Goal: Information Seeking & Learning: Check status

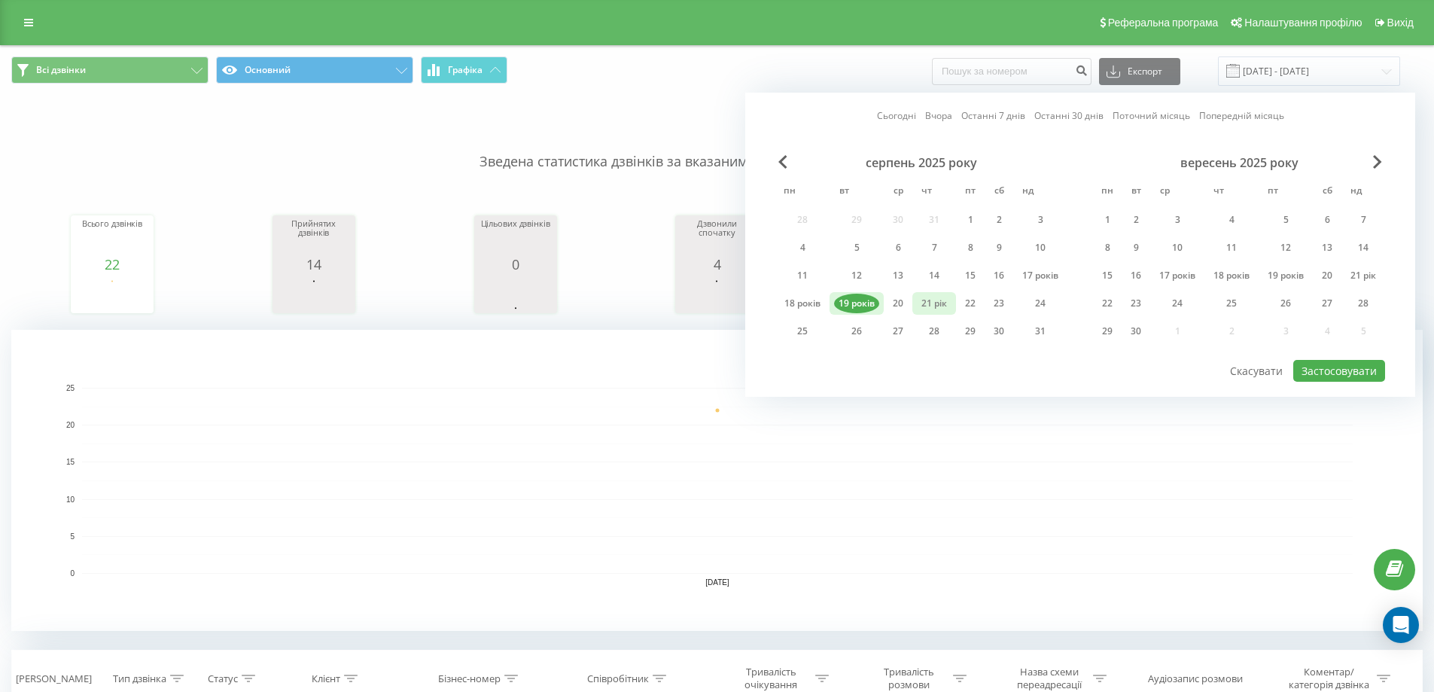
click at [935, 303] on font "21 рік" at bounding box center [934, 303] width 26 height 13
click at [1344, 375] on font "Застосовувати" at bounding box center [1338, 371] width 75 height 14
type input "[DATE] - [DATE]"
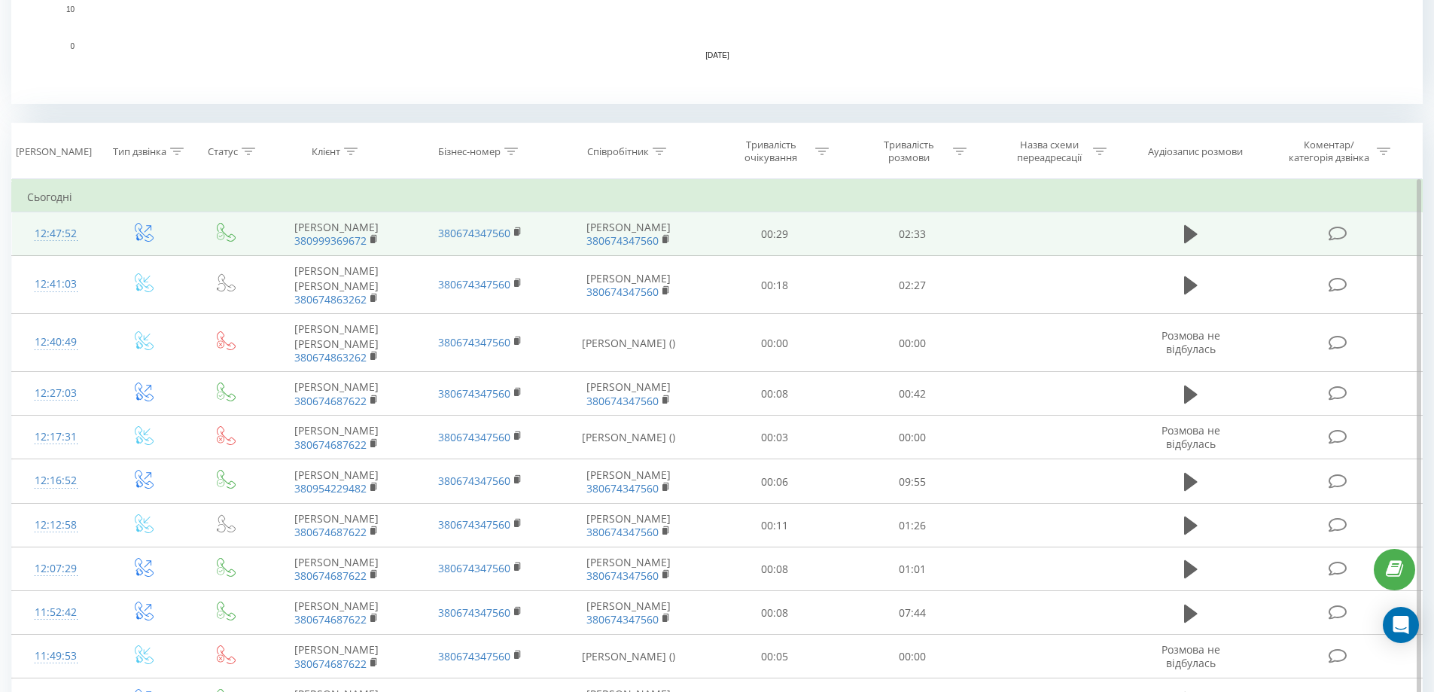
scroll to position [452, 0]
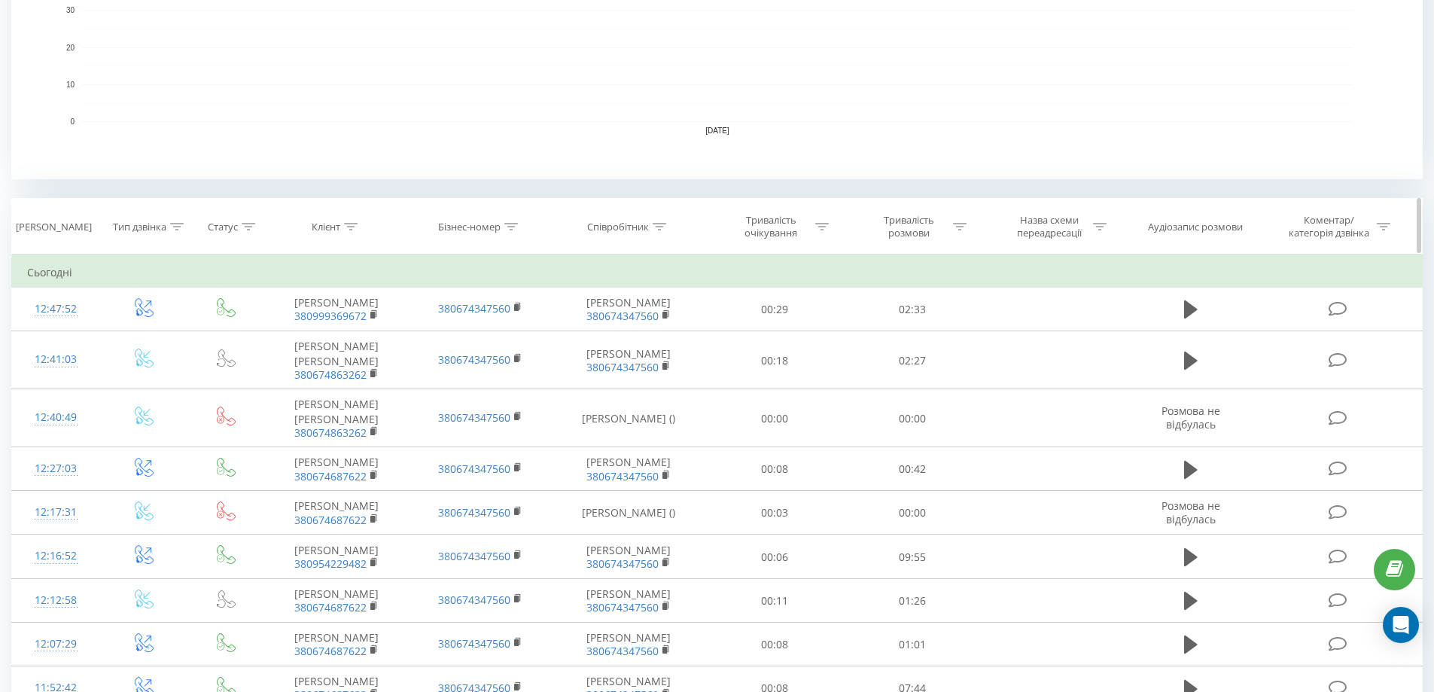
click at [59, 229] on font "[PERSON_NAME]" at bounding box center [54, 227] width 76 height 14
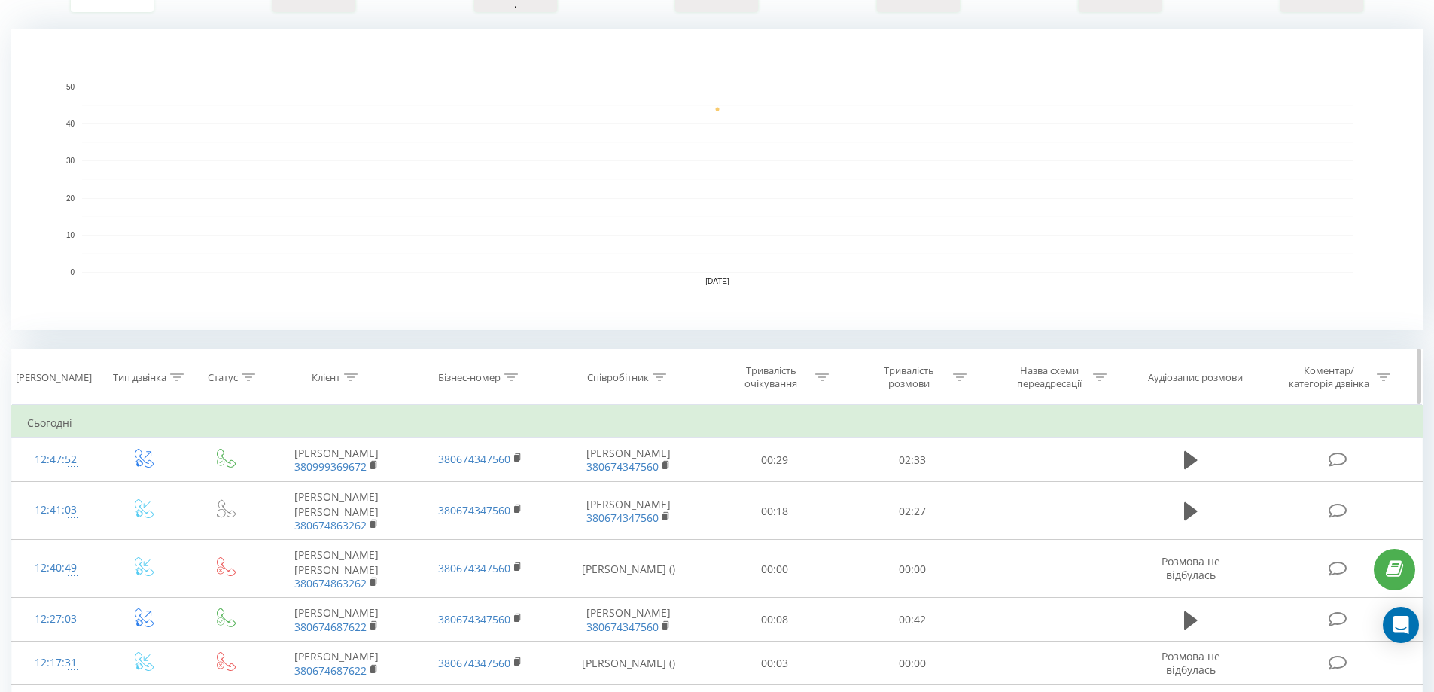
scroll to position [75, 0]
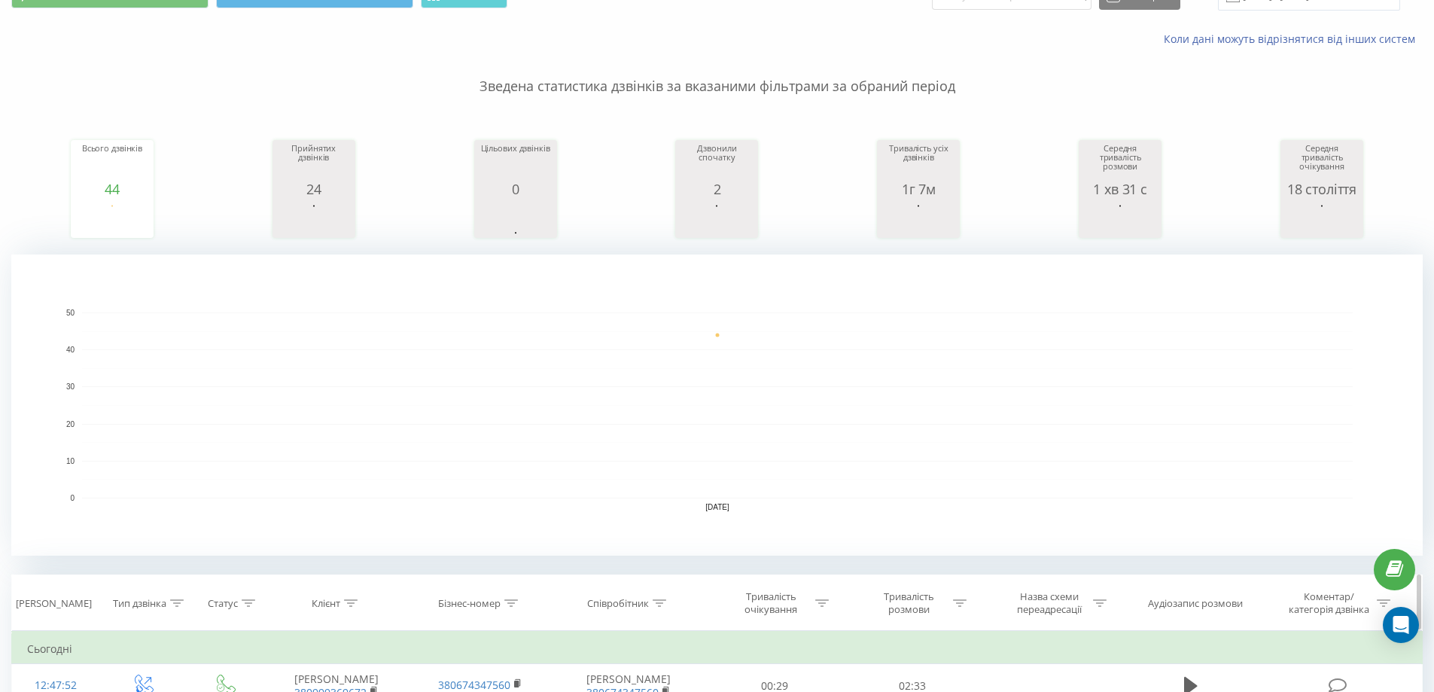
click at [174, 603] on icon at bounding box center [178, 603] width 14 height 8
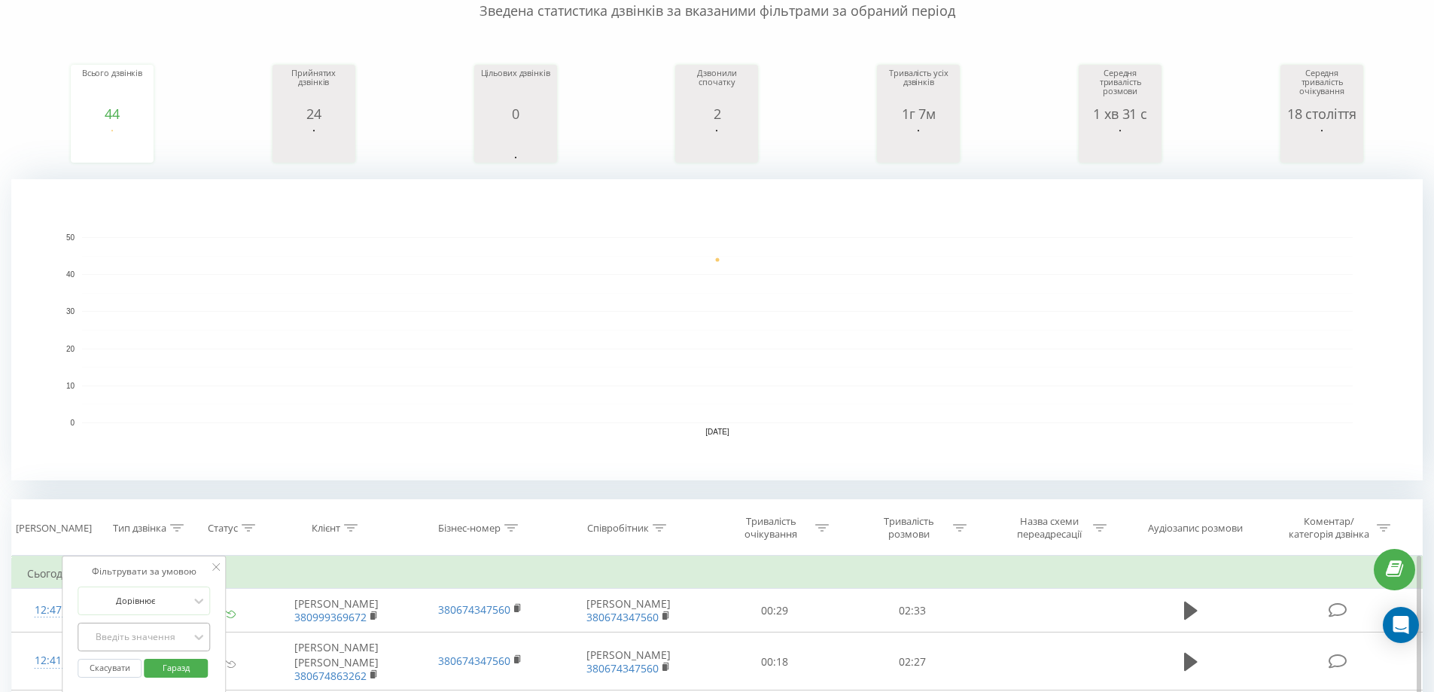
click at [163, 638] on div "Введіть значення" at bounding box center [144, 636] width 132 height 29
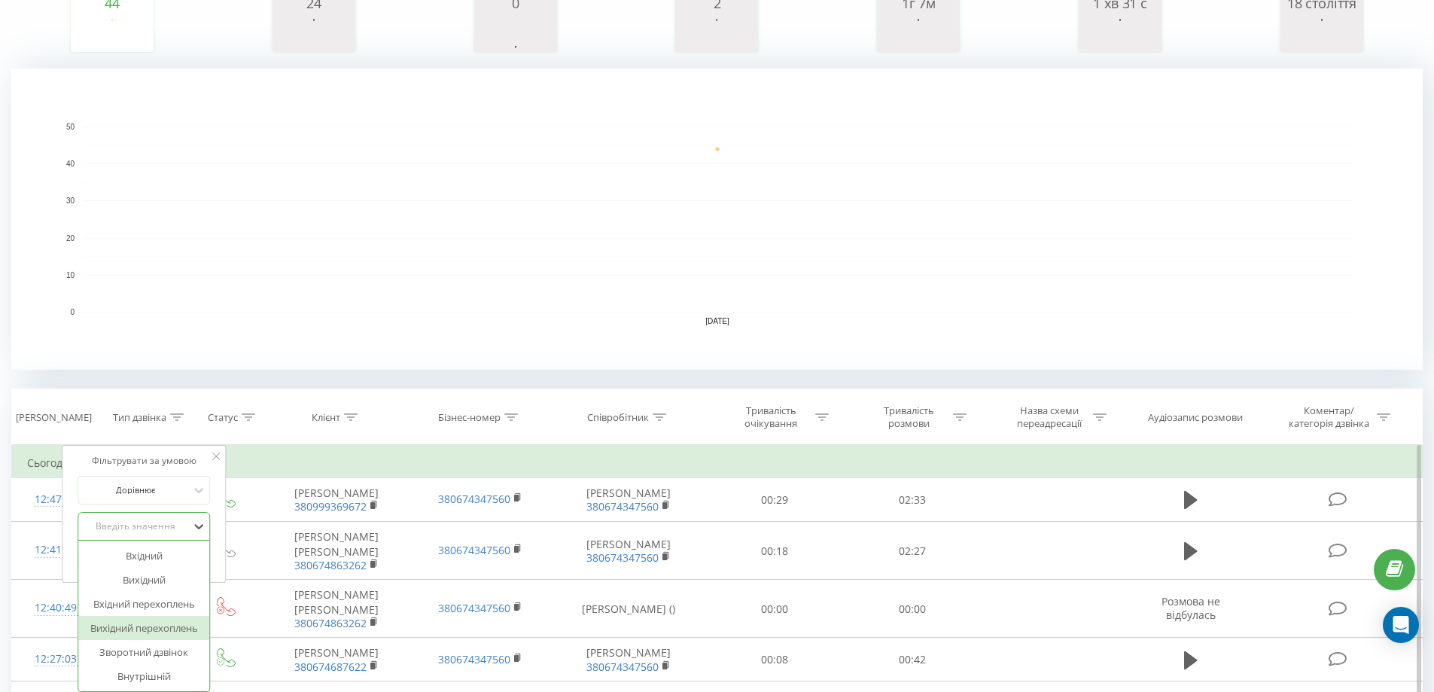
click at [158, 632] on font "Вихідний перехоплень" at bounding box center [144, 628] width 108 height 14
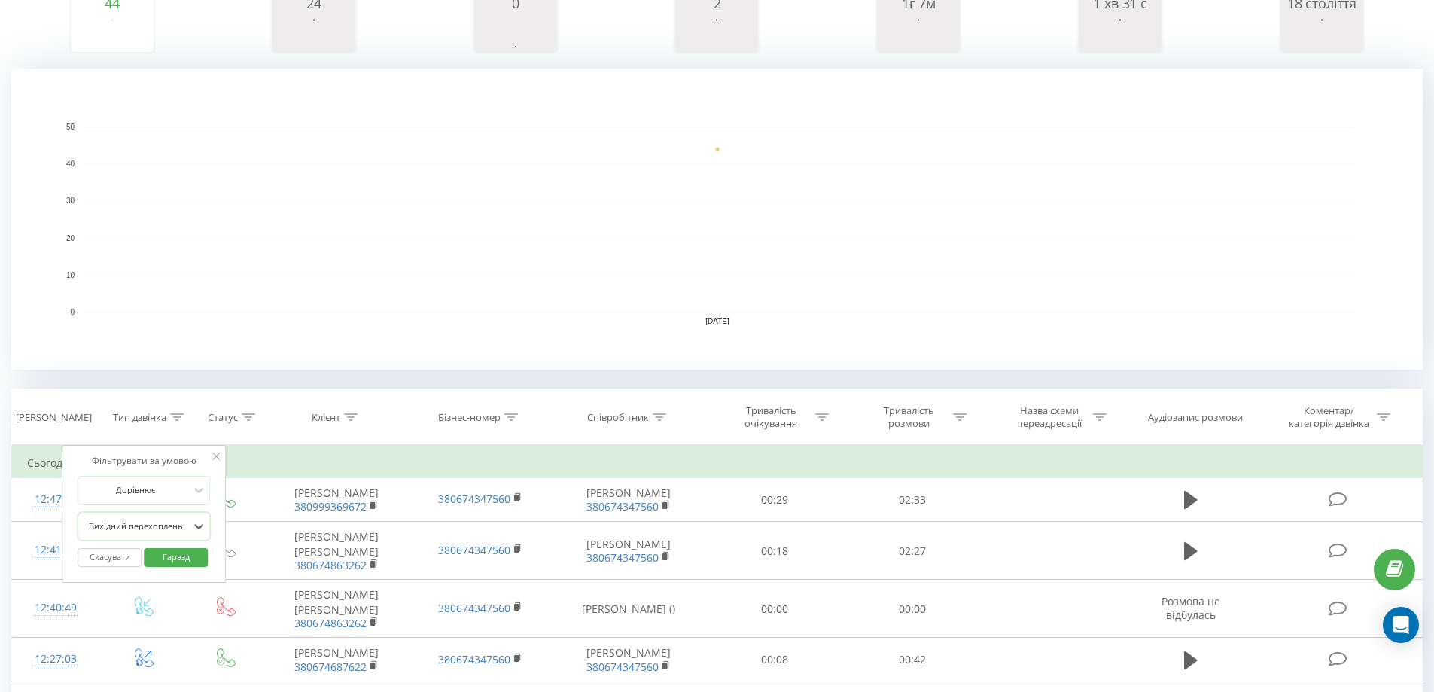
click at [180, 557] on font "Гаразд" at bounding box center [176, 556] width 27 height 11
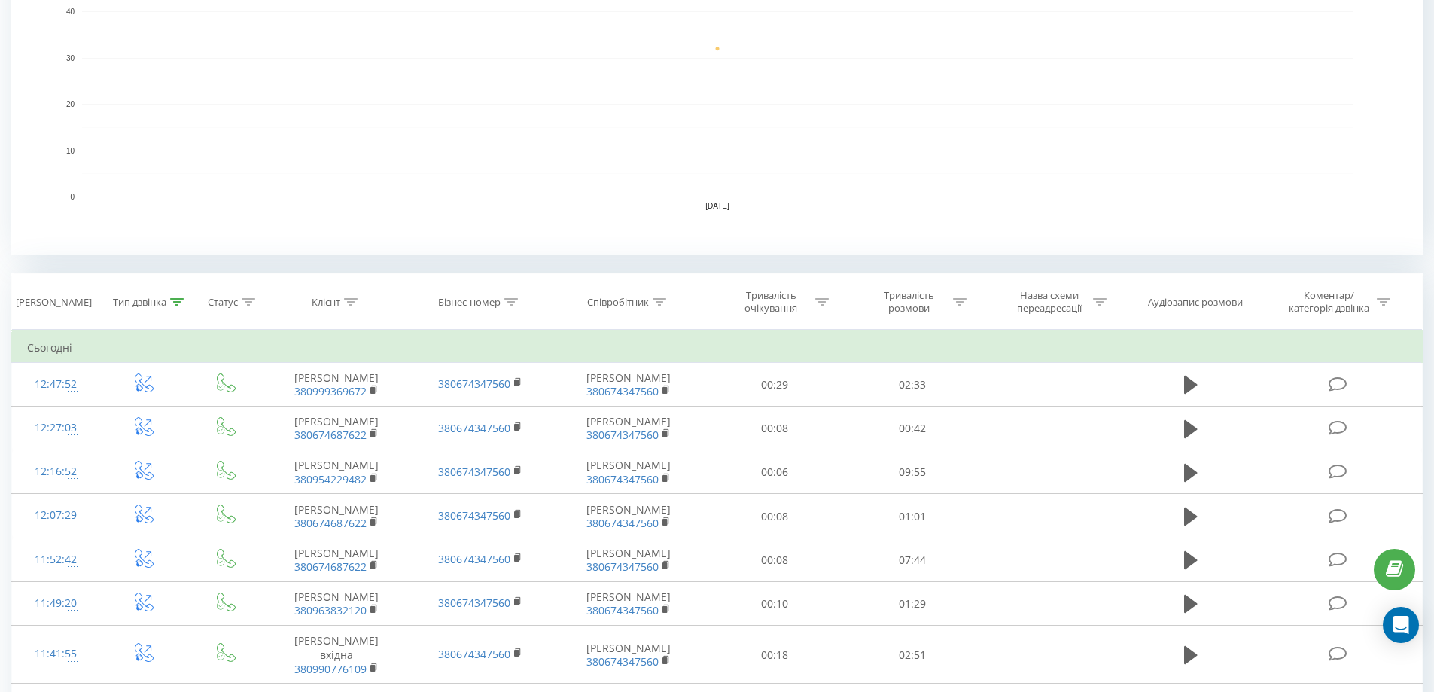
click at [311, 170] on rect "Діаграма." at bounding box center [717, 104] width 1271 height 186
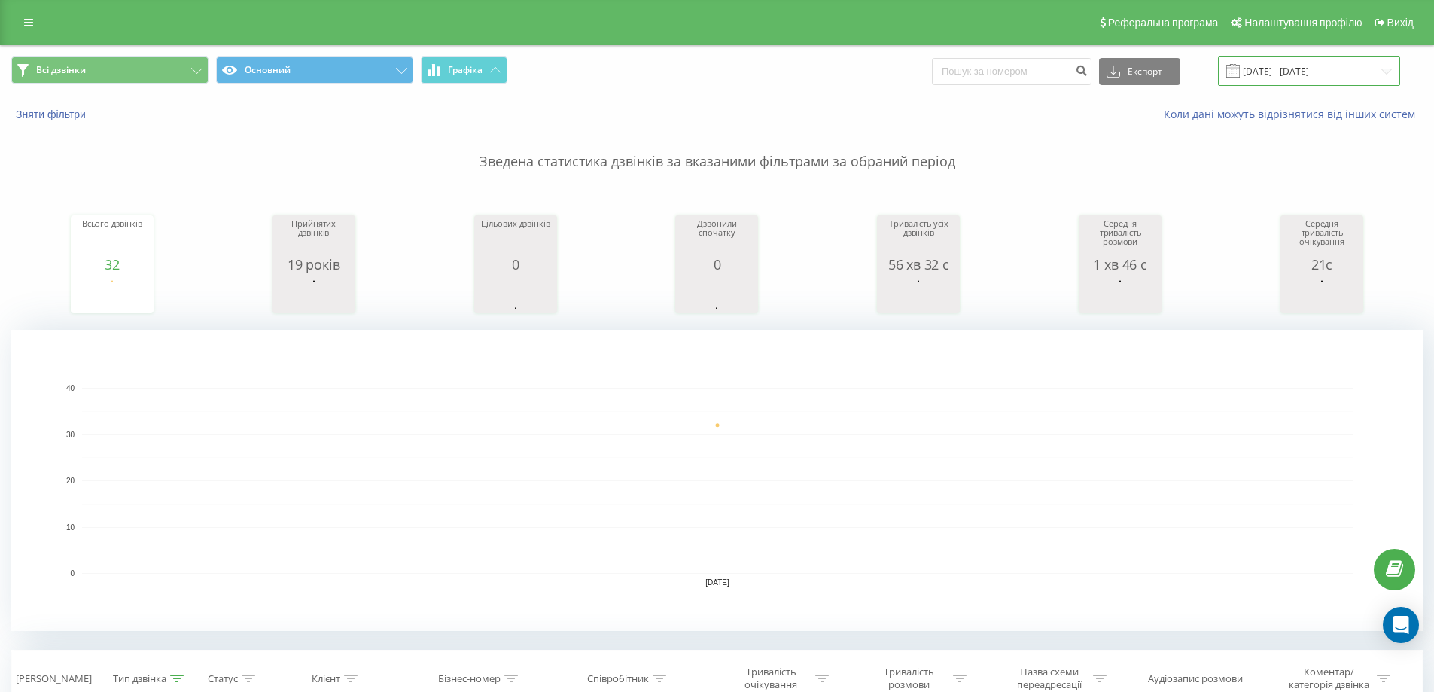
click at [1296, 70] on input "[DATE] - [DATE]" at bounding box center [1309, 70] width 182 height 29
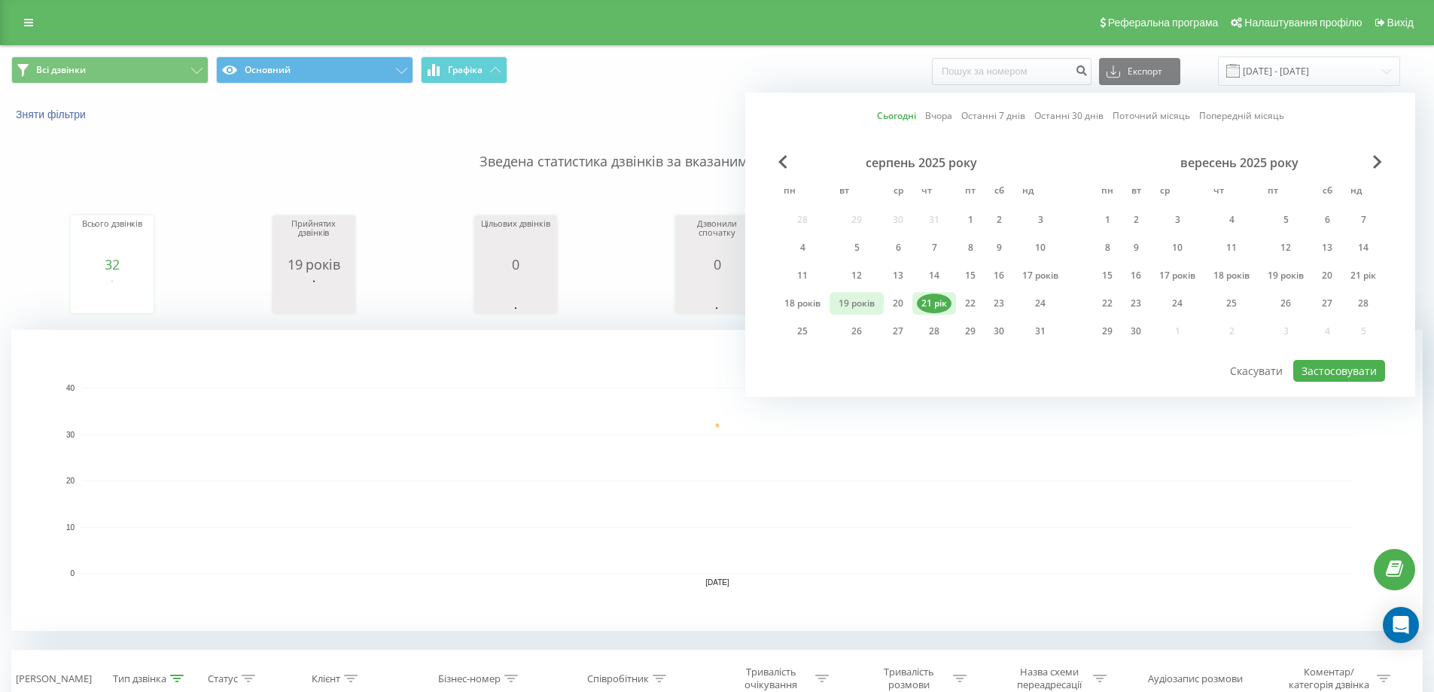
click at [861, 304] on font "19 років" at bounding box center [857, 303] width 36 height 13
click at [1359, 375] on font "Застосовувати" at bounding box center [1338, 371] width 75 height 14
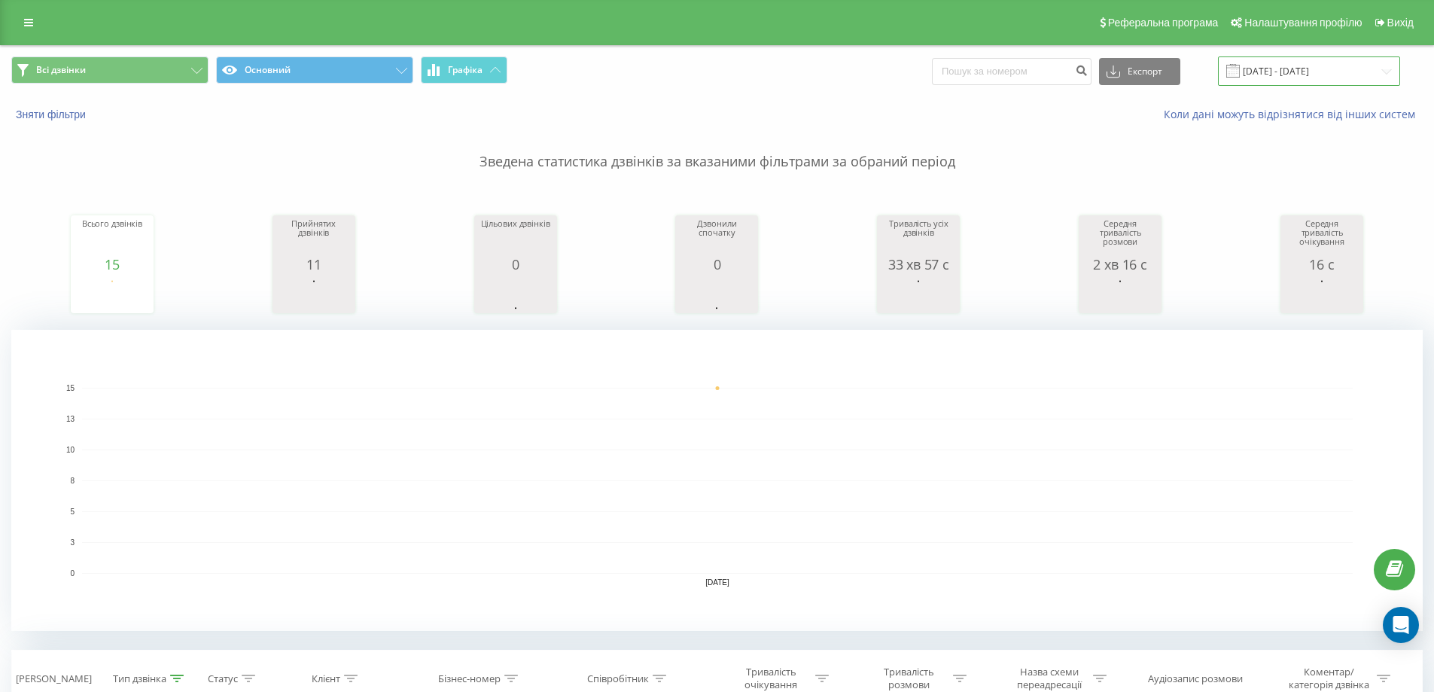
click at [1319, 74] on input "[DATE] - [DATE]" at bounding box center [1309, 70] width 182 height 29
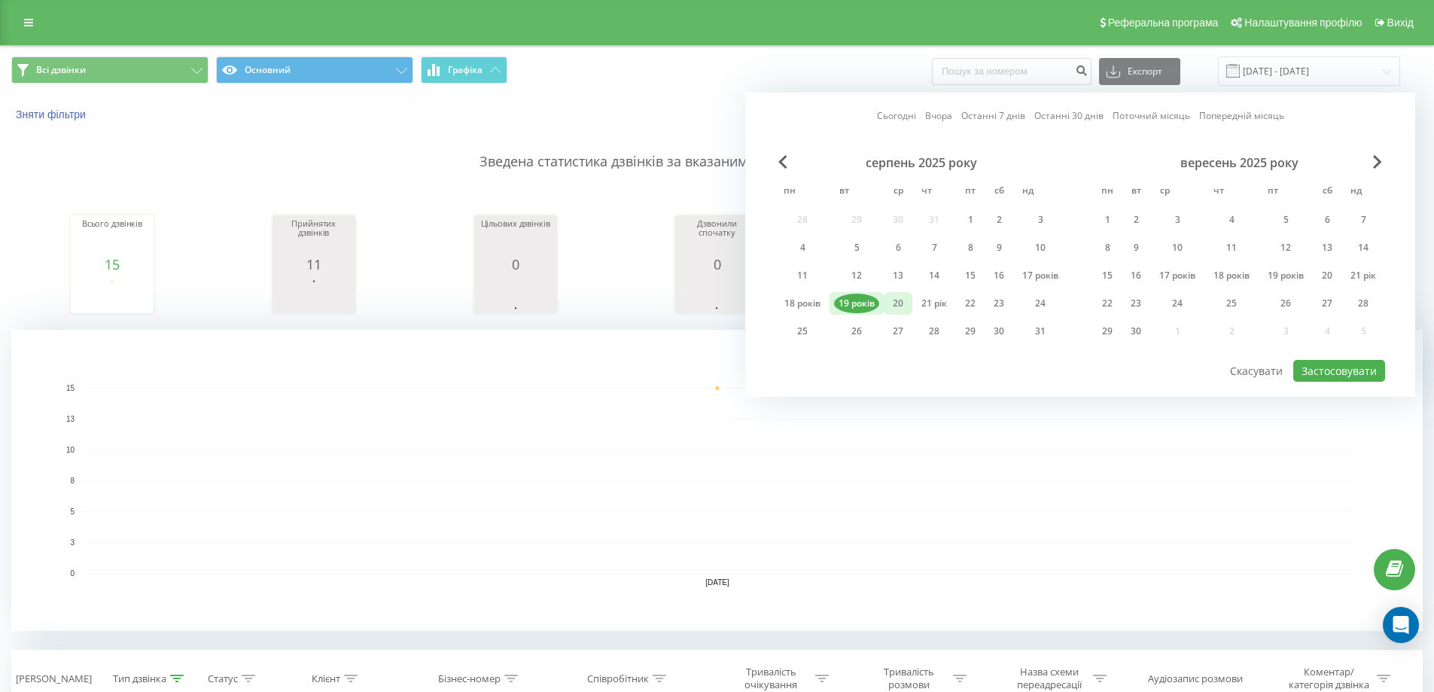
click at [903, 303] on div "20" at bounding box center [898, 304] width 20 height 20
click at [1344, 368] on font "Застосовувати" at bounding box center [1338, 371] width 75 height 14
type input "20.08.2025 - 20.08.2025"
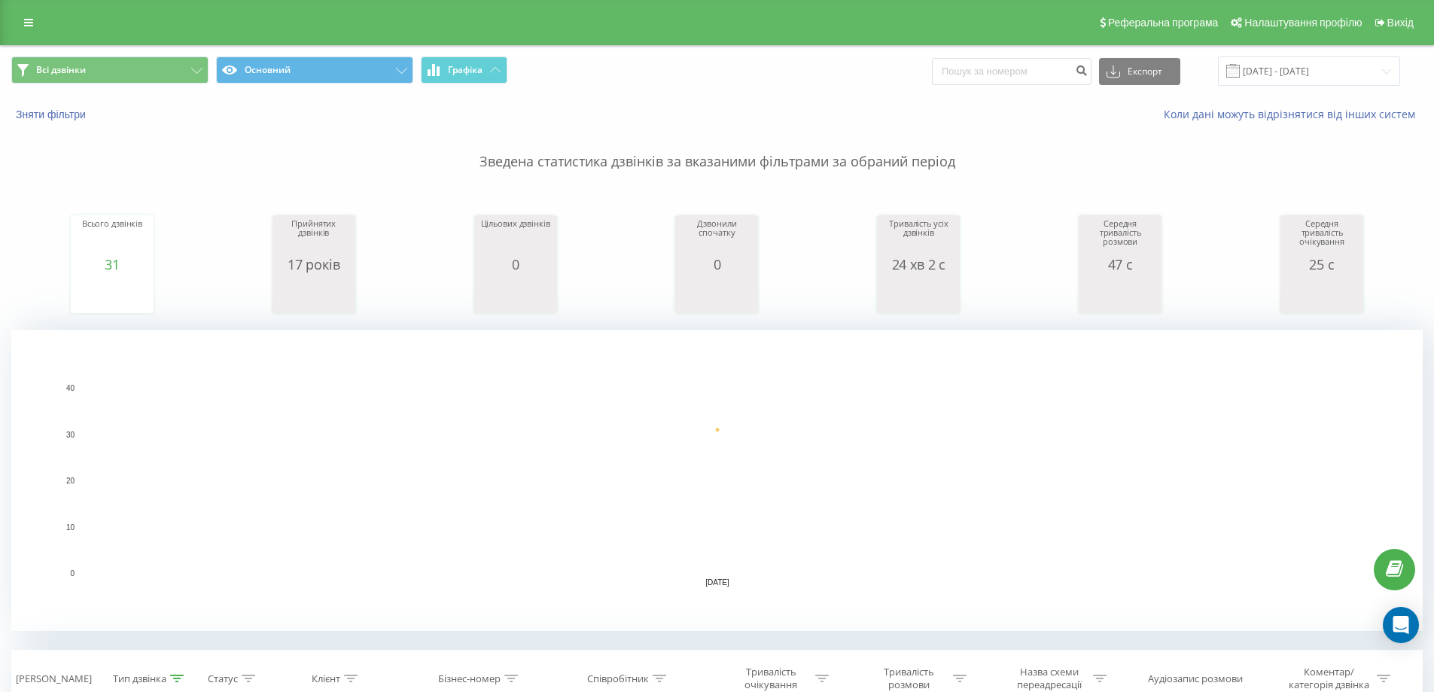
scroll to position [301, 0]
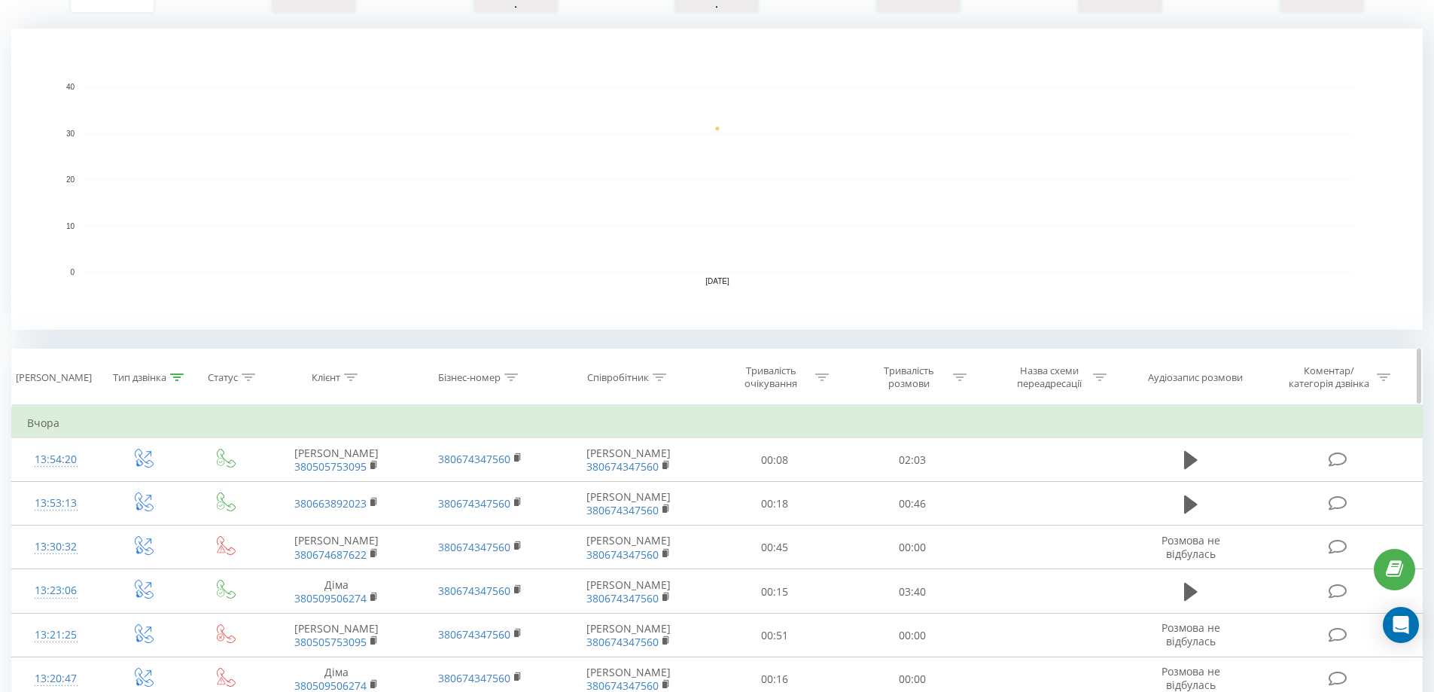
click at [180, 377] on icon at bounding box center [178, 377] width 14 height 8
